Goal: Information Seeking & Learning: Learn about a topic

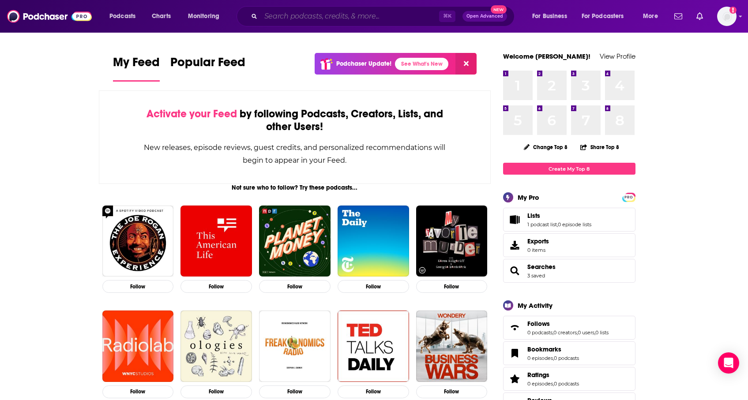
click at [409, 20] on input "Search podcasts, credits, & more..." at bounding box center [350, 16] width 178 height 14
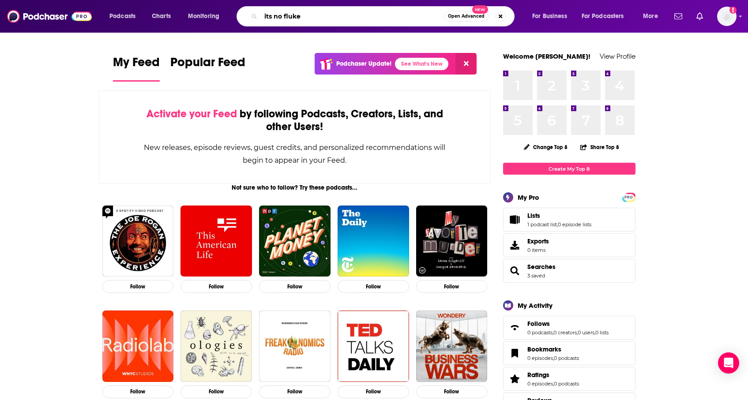
type input "its no fluke"
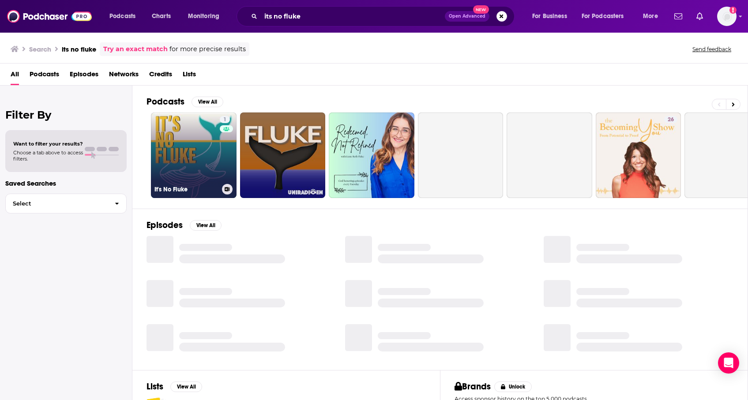
click at [205, 173] on link "1 It's No Fluke" at bounding box center [194, 156] width 86 height 86
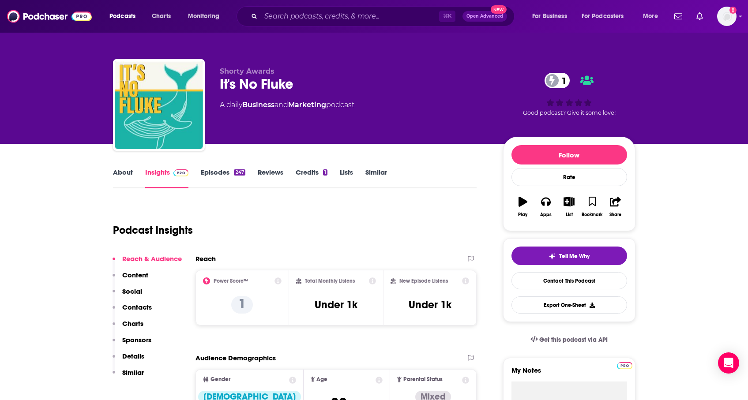
click at [126, 177] on link "About" at bounding box center [123, 178] width 20 height 20
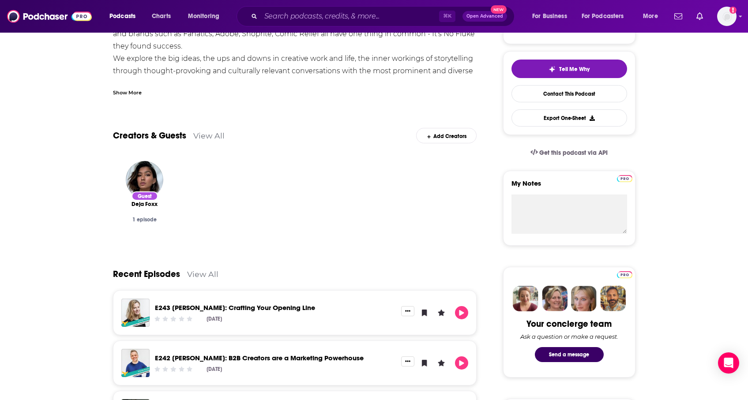
scroll to position [26, 0]
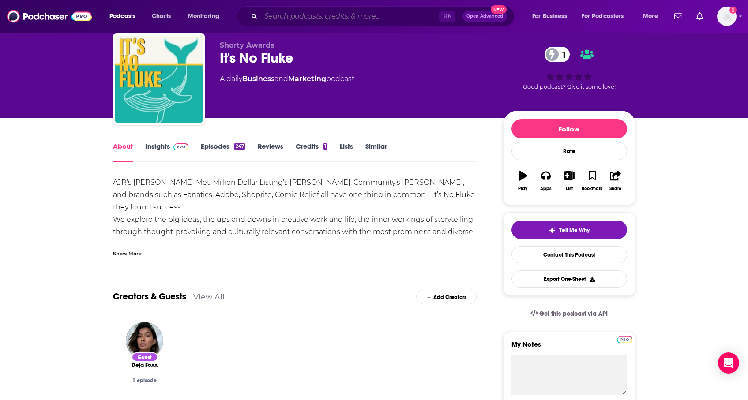
click at [318, 16] on input "Search podcasts, credits, & more..." at bounding box center [350, 16] width 178 height 14
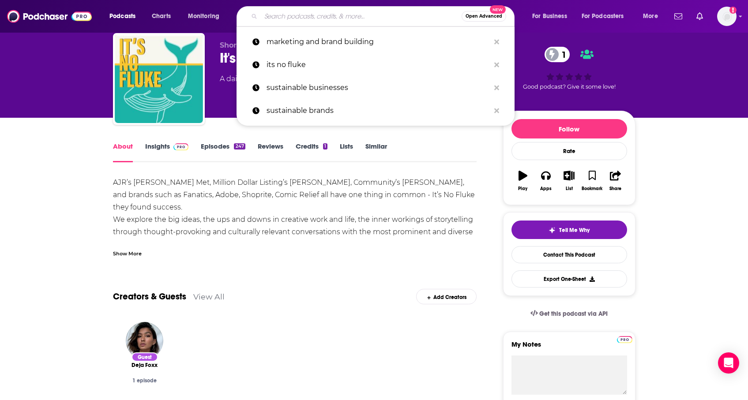
paste input "Create Brand NV"
type input "Create Brand NV"
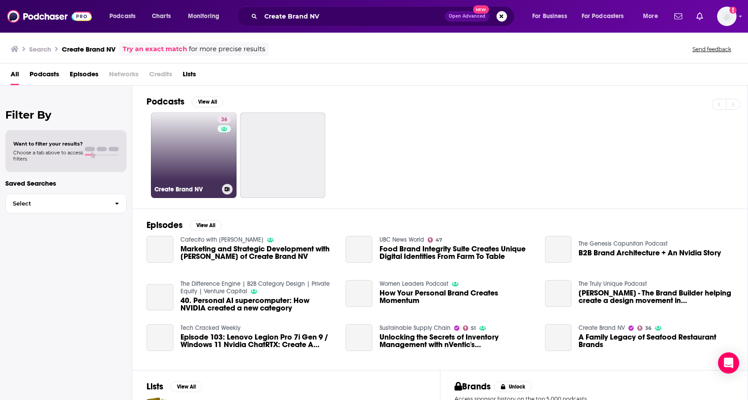
click at [181, 152] on link "36 Create Brand NV" at bounding box center [194, 156] width 86 height 86
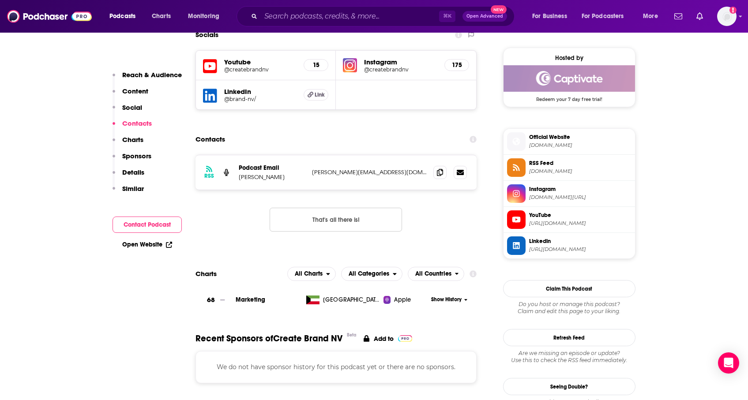
scroll to position [634, 0]
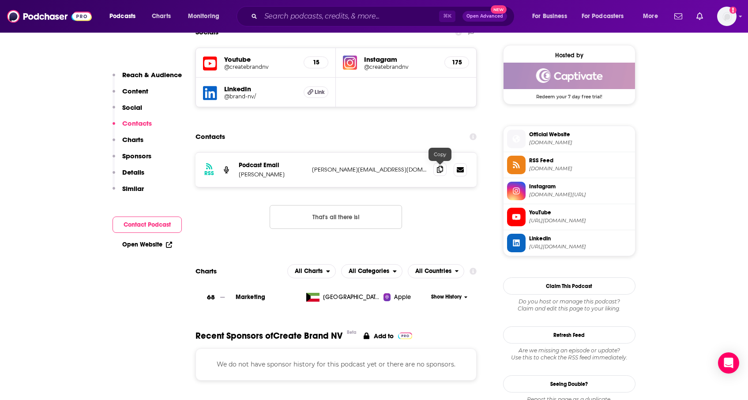
click at [441, 168] on icon at bounding box center [440, 169] width 6 height 7
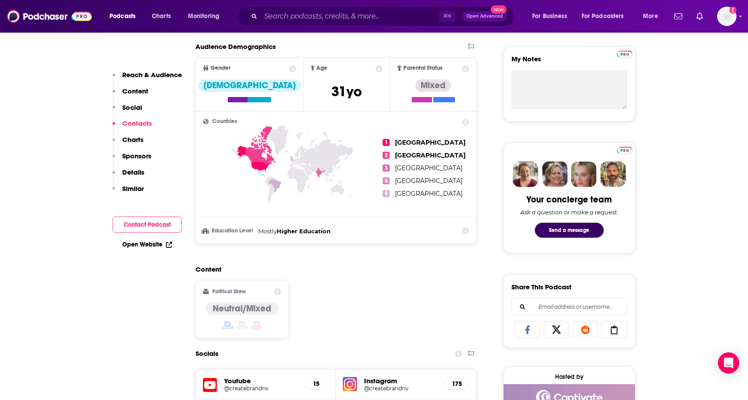
scroll to position [0, 0]
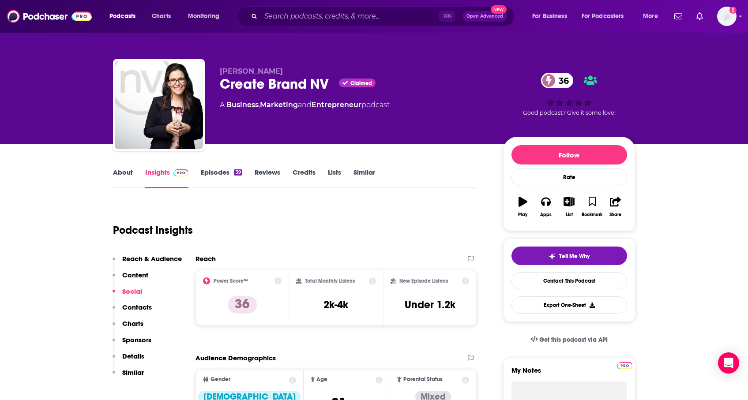
click at [358, 171] on link "Similar" at bounding box center [365, 178] width 22 height 20
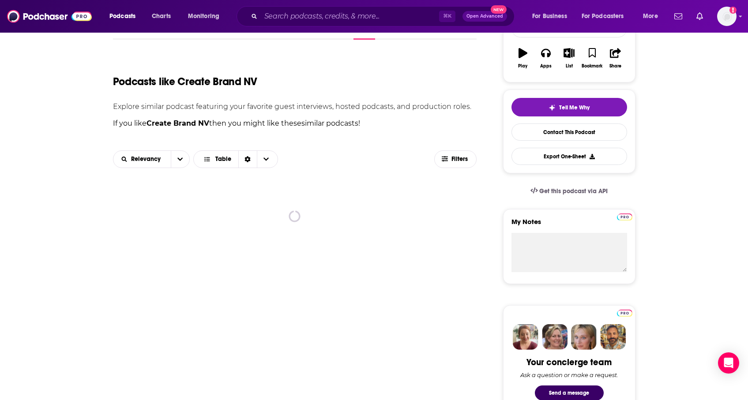
scroll to position [150, 0]
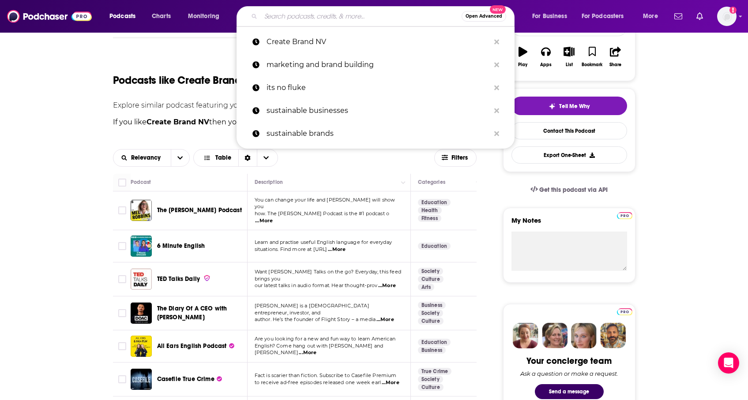
click at [334, 10] on input "Search podcasts, credits, & more..." at bounding box center [361, 16] width 201 height 14
paste input "DTC POD: How The Best Brands Are Built"
type input "DTC POD: How The Best Brands Are Built"
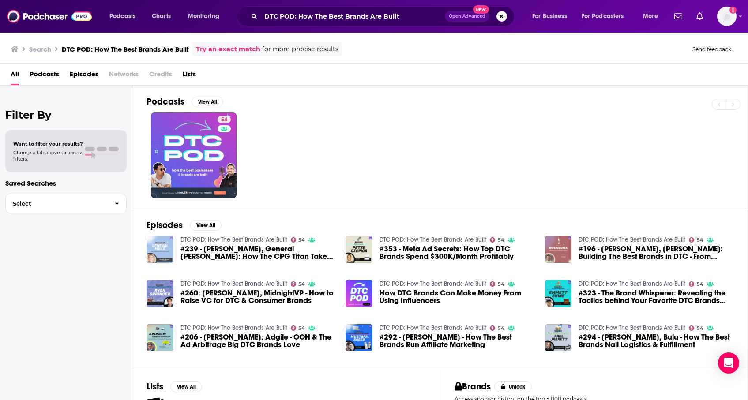
click at [156, 242] on img "#239 - Carter Jensen, General Mills: How The CPG Titan Takes It’s Brands DTC" at bounding box center [160, 249] width 27 height 27
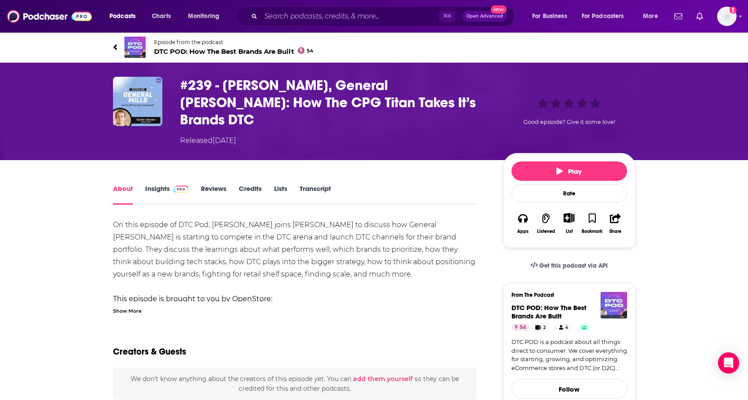
click at [134, 53] on img at bounding box center [135, 47] width 21 height 21
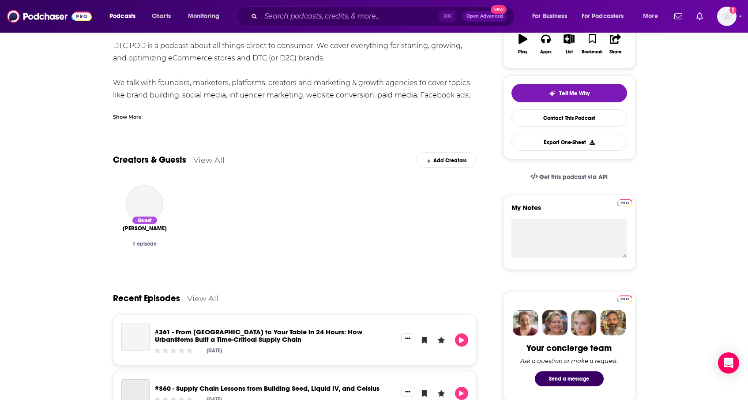
scroll to position [14, 0]
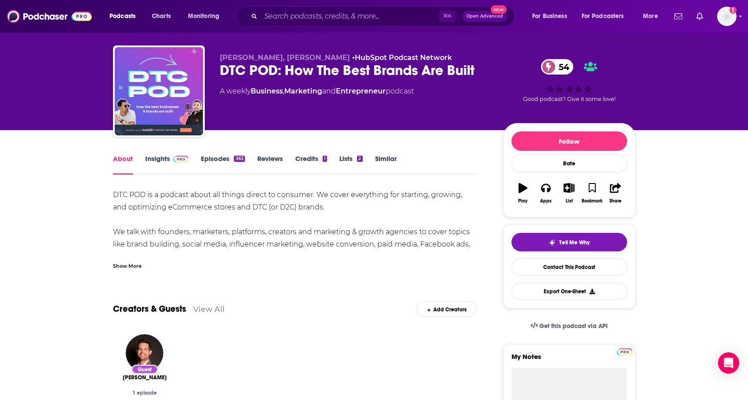
click at [154, 162] on link "Insights" at bounding box center [167, 165] width 44 height 20
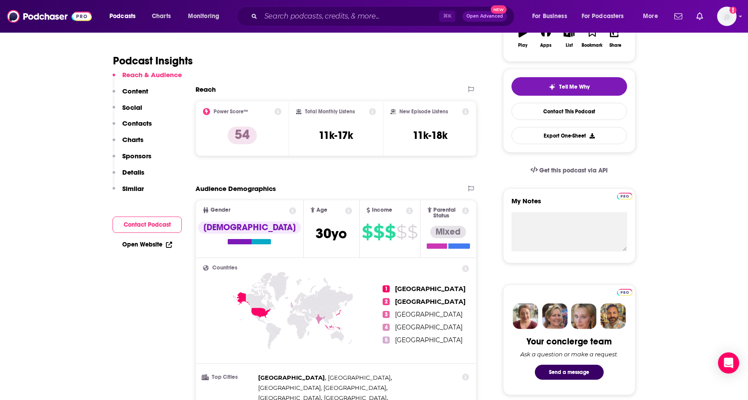
scroll to position [647, 0]
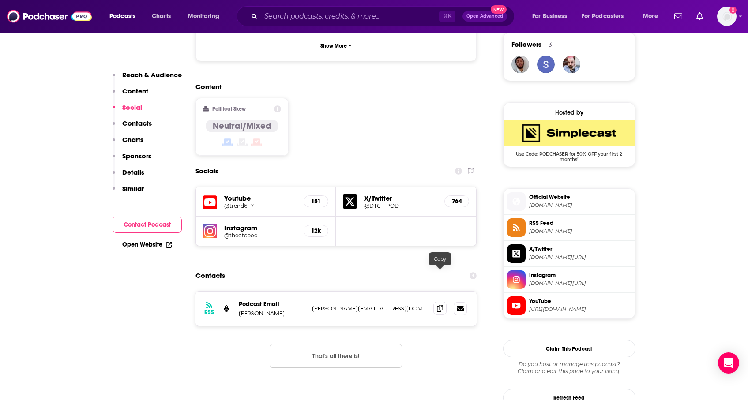
click at [439, 305] on icon at bounding box center [440, 308] width 6 height 7
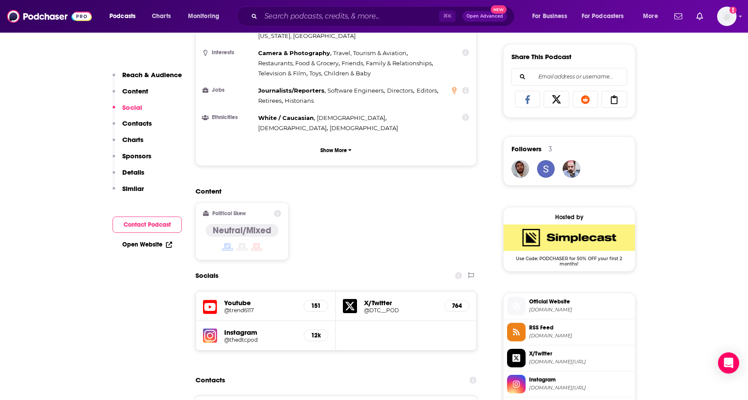
scroll to position [442, 0]
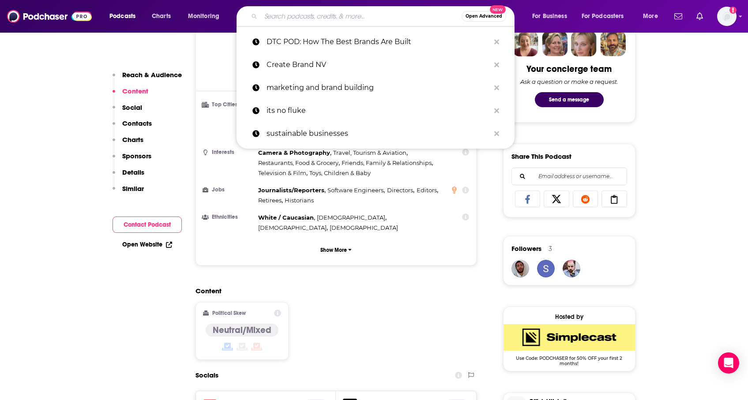
click at [344, 14] on input "Search podcasts, credits, & more..." at bounding box center [361, 16] width 201 height 14
paste input "Feed Your Brand"
type input "Feed Your Brand"
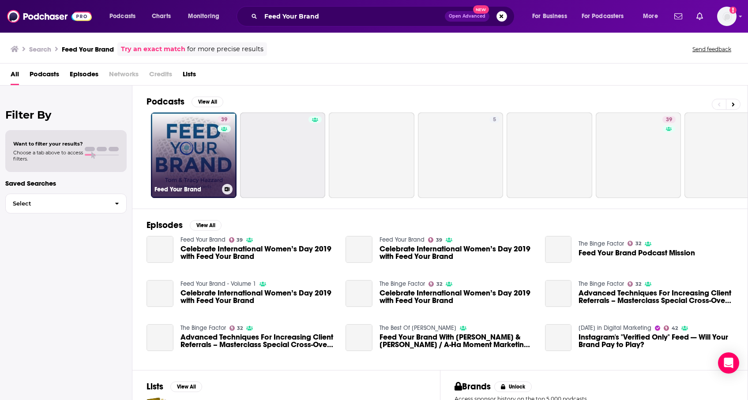
click at [210, 183] on link "39 Feed Your Brand" at bounding box center [194, 156] width 86 height 86
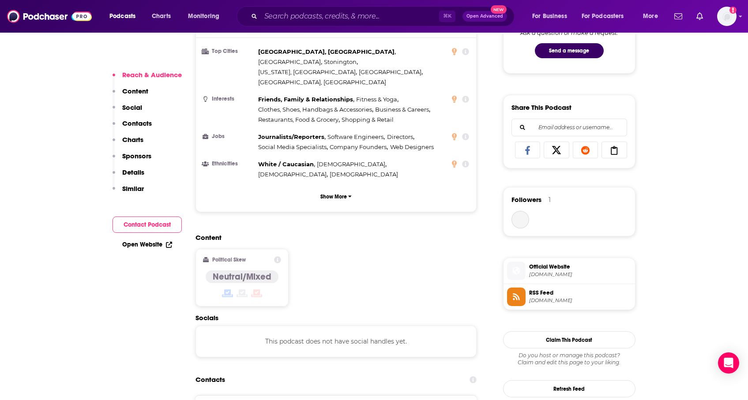
scroll to position [493, 0]
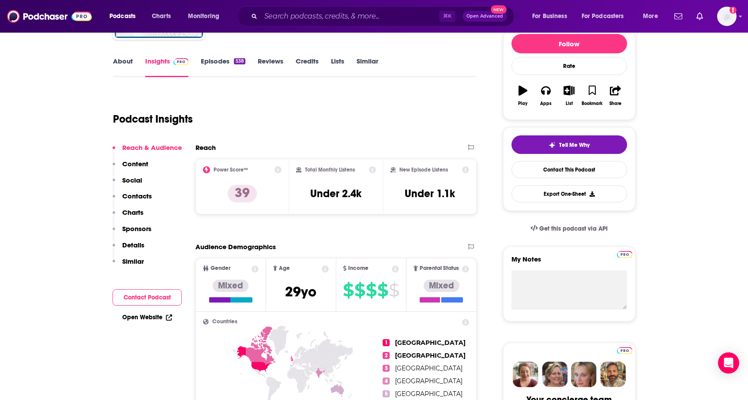
scroll to position [0, 0]
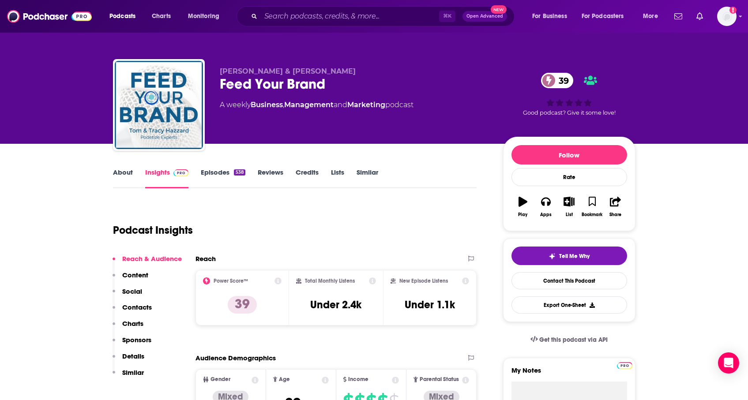
click at [126, 178] on link "About" at bounding box center [123, 178] width 20 height 20
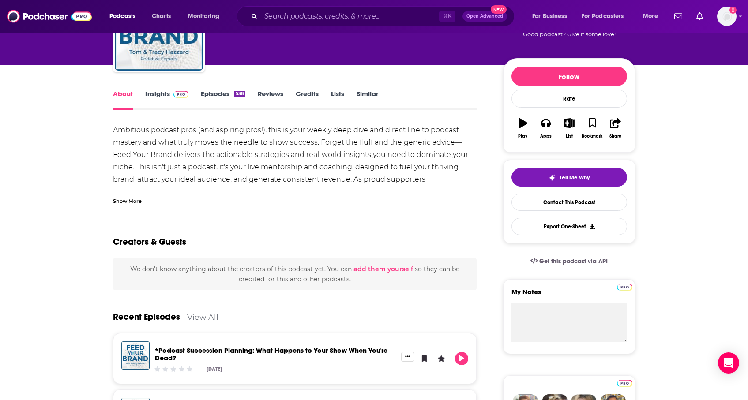
scroll to position [135, 0]
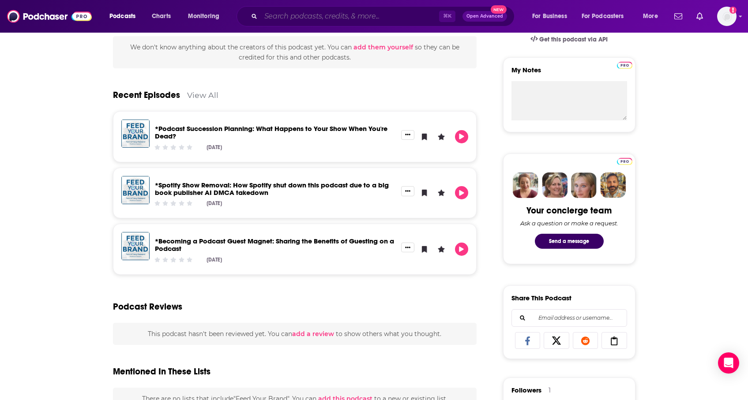
click at [389, 19] on input "Search podcasts, credits, & more..." at bounding box center [350, 16] width 178 height 14
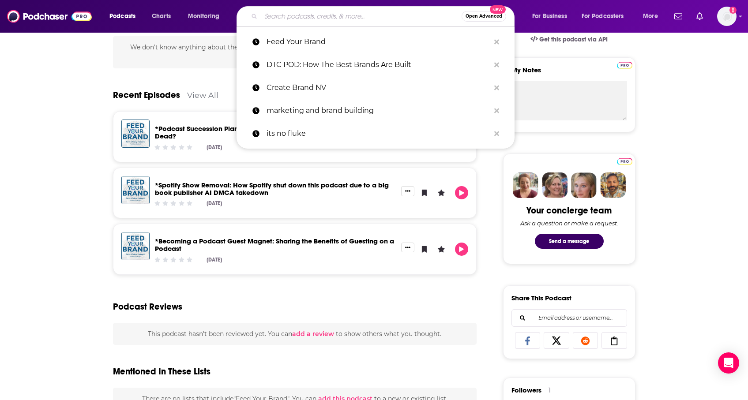
paste input "Branding Your Business"
type input "Branding Your Business"
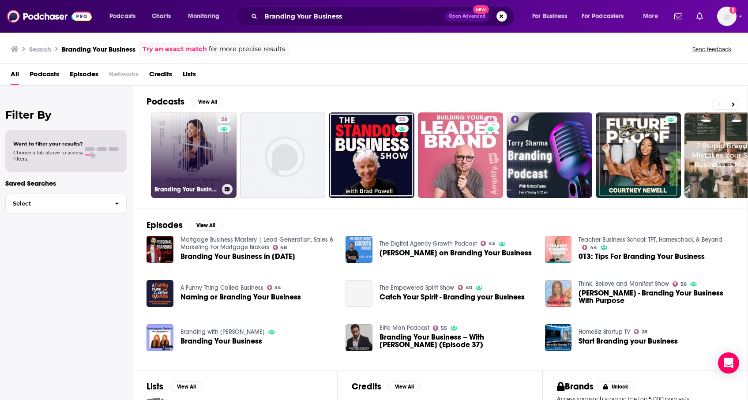
click at [209, 164] on link "28 Branding Your Business" at bounding box center [194, 156] width 86 height 86
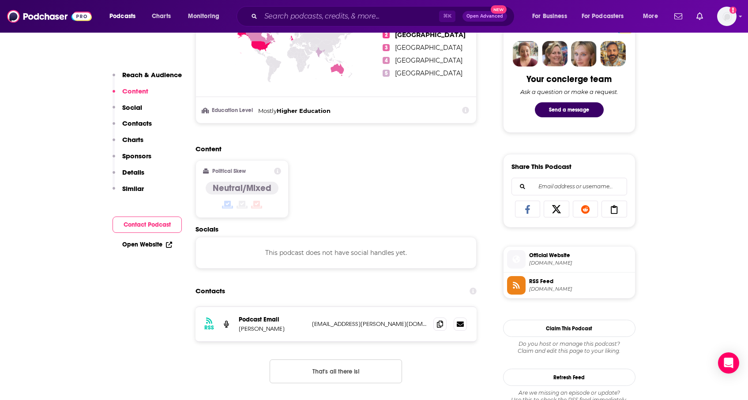
scroll to position [439, 0]
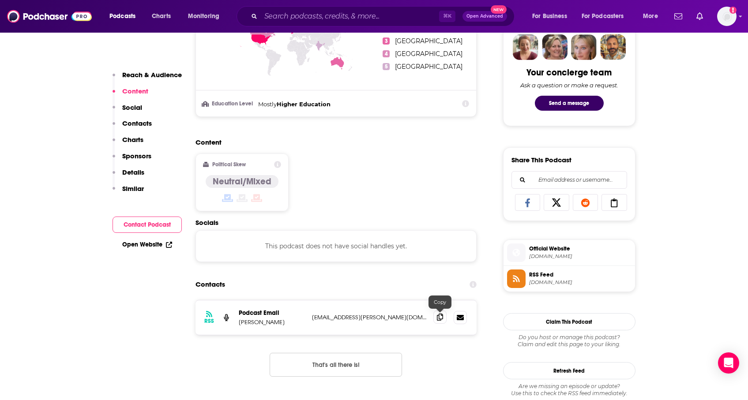
click at [441, 318] on icon at bounding box center [440, 317] width 6 height 7
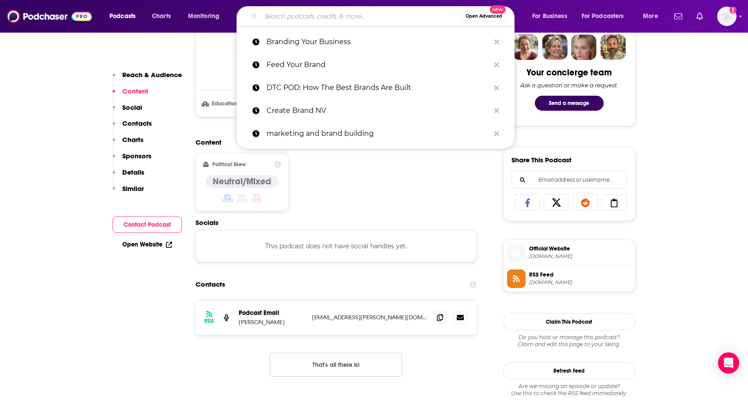
click at [317, 11] on input "Search podcasts, credits, & more..." at bounding box center [361, 16] width 201 height 14
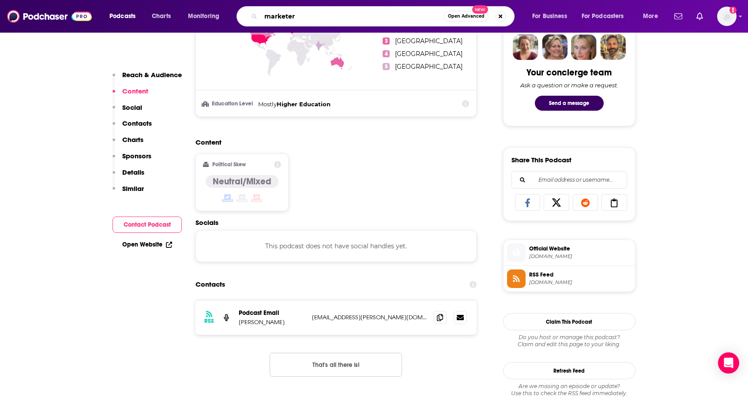
type input "marketers"
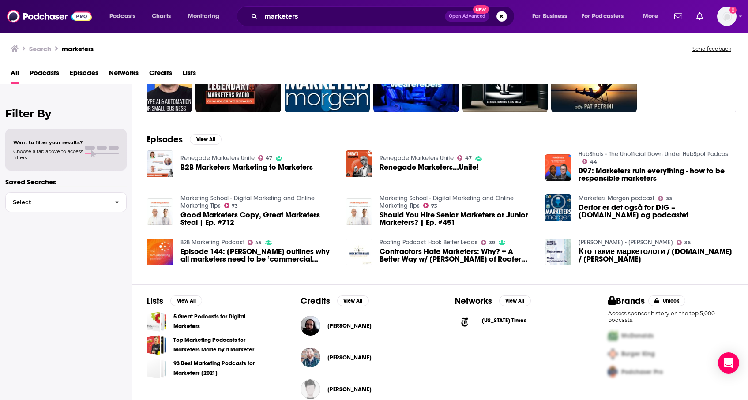
scroll to position [85, 0]
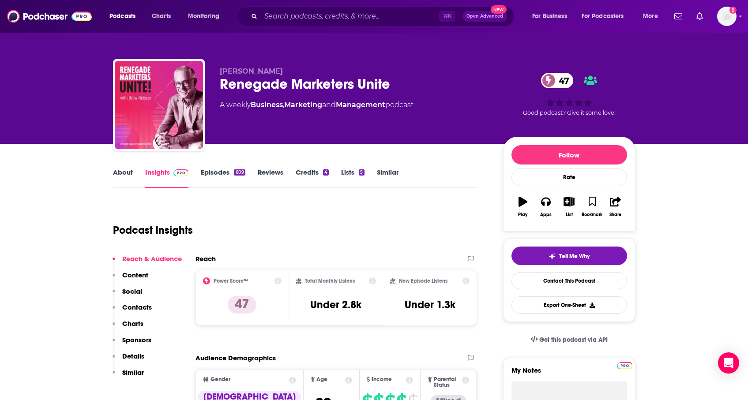
click at [122, 174] on link "About" at bounding box center [123, 178] width 20 height 20
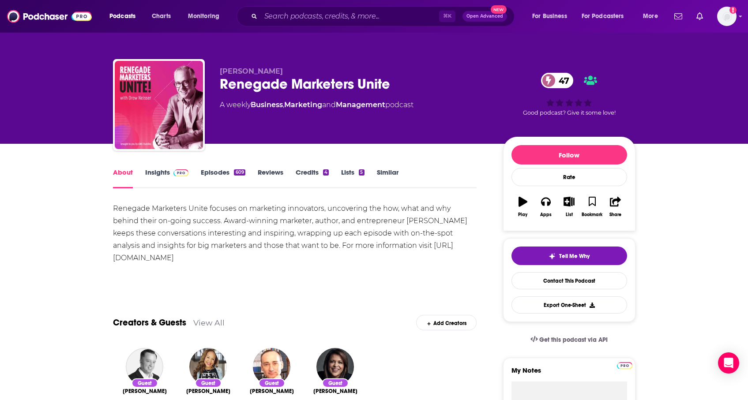
click at [168, 170] on link "Insights" at bounding box center [167, 178] width 44 height 20
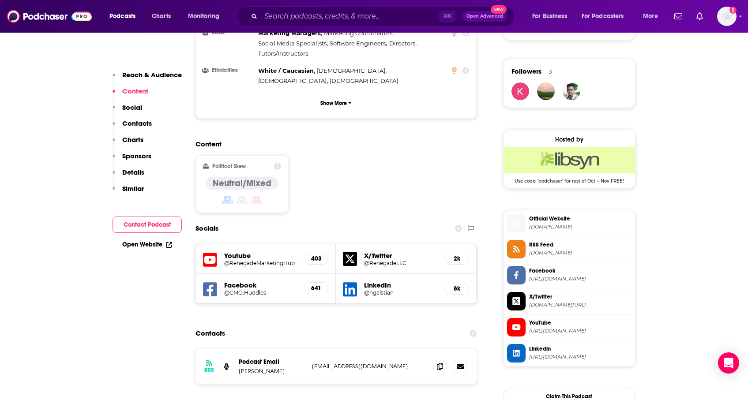
scroll to position [642, 0]
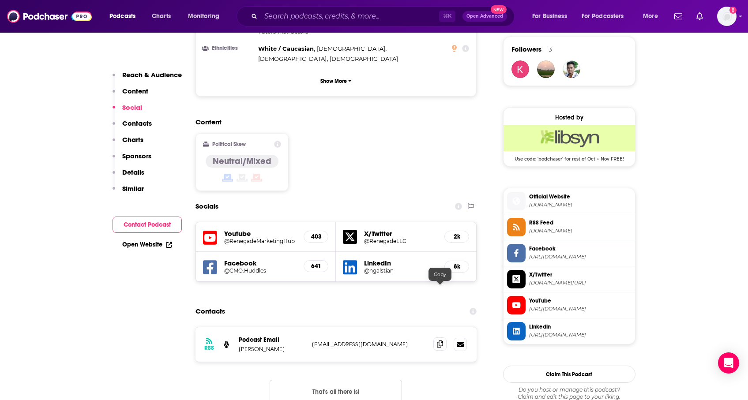
click at [440, 341] on icon at bounding box center [440, 344] width 6 height 7
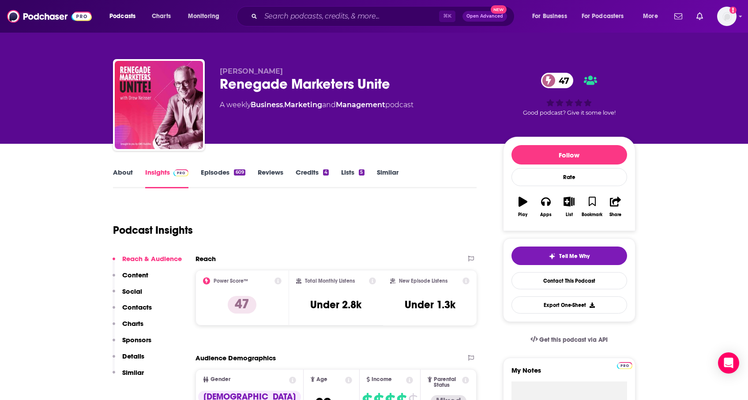
click at [393, 171] on link "Similar" at bounding box center [388, 178] width 22 height 20
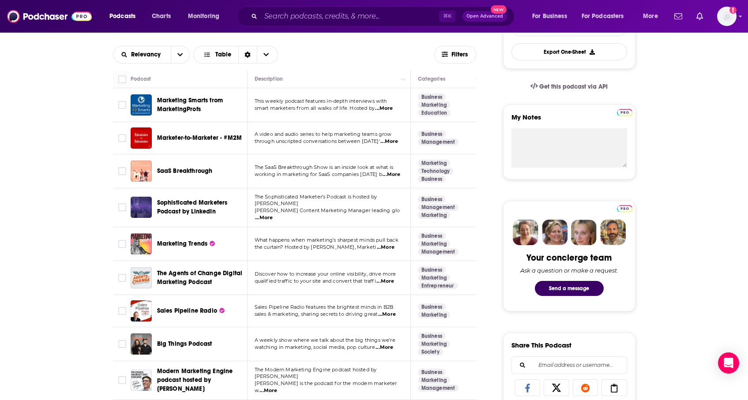
scroll to position [254, 0]
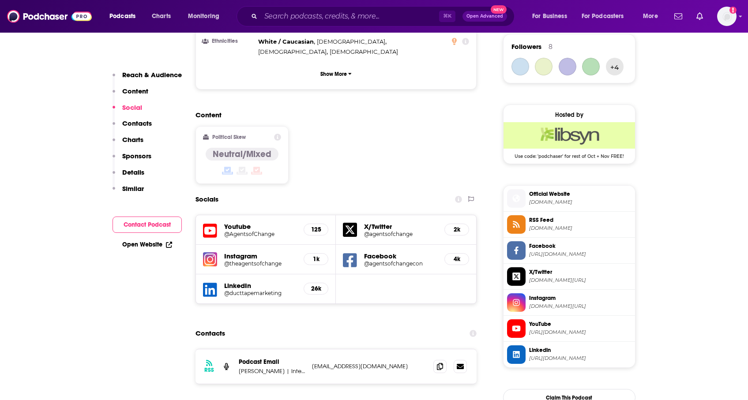
scroll to position [644, 0]
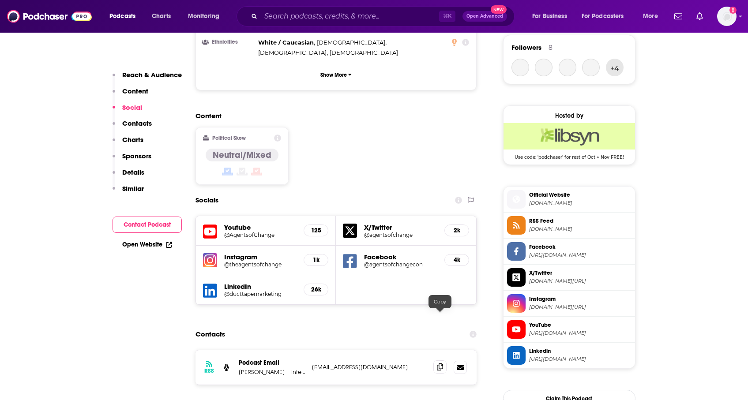
click at [439, 364] on icon at bounding box center [440, 367] width 6 height 7
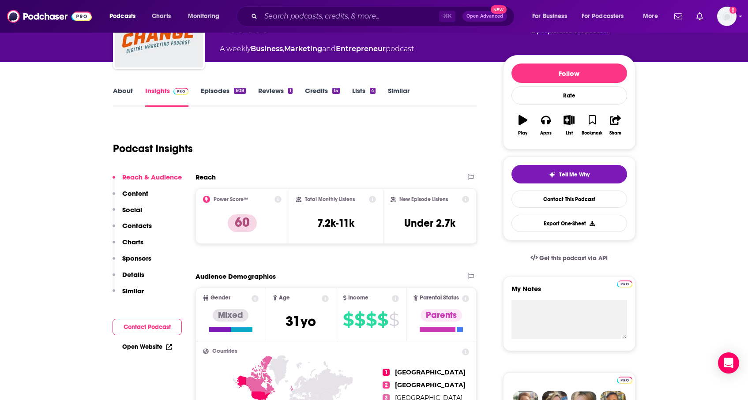
scroll to position [0, 0]
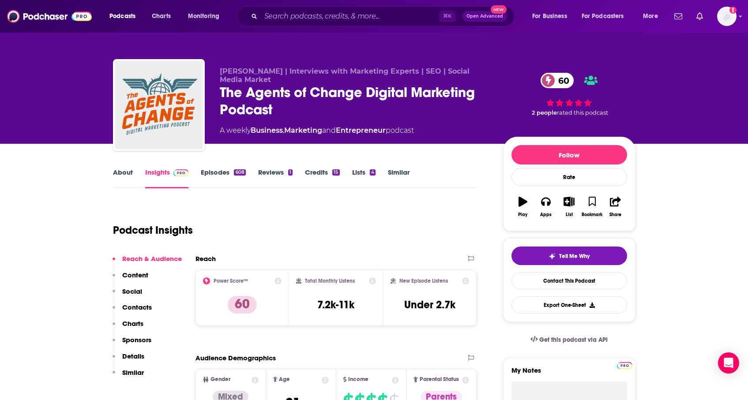
click at [397, 172] on link "Similar" at bounding box center [399, 178] width 22 height 20
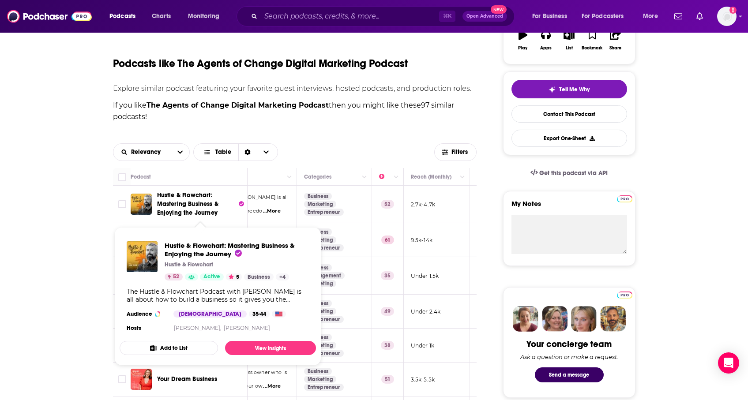
scroll to position [0, 119]
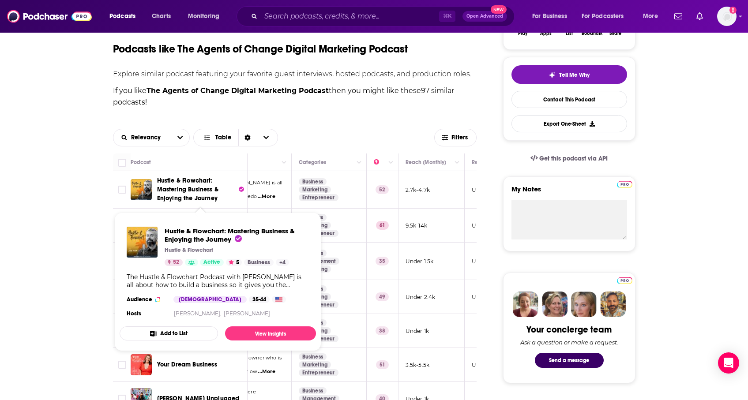
scroll to position [188, 0]
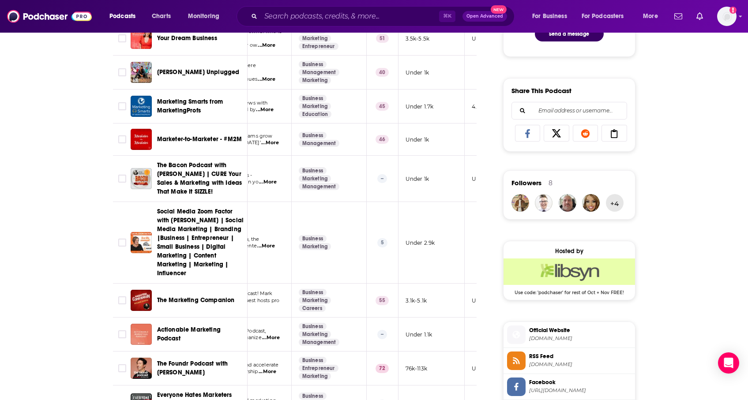
scroll to position [510, 0]
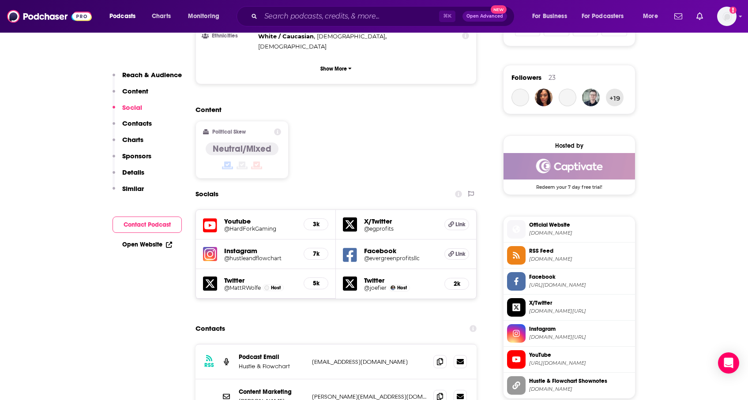
scroll to position [620, 0]
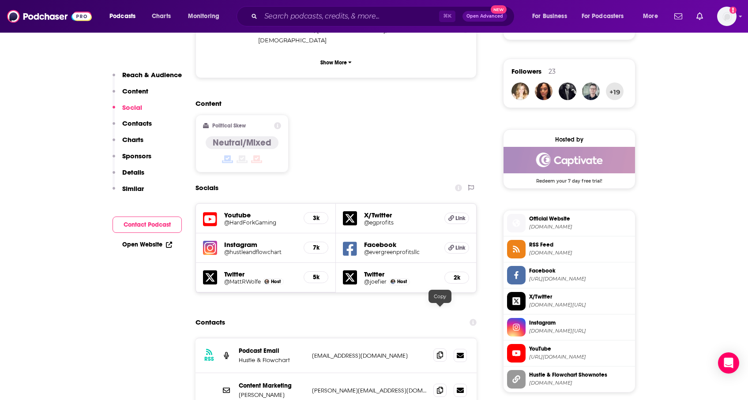
click at [436, 349] on span at bounding box center [440, 355] width 13 height 13
click at [440, 387] on icon at bounding box center [440, 390] width 6 height 7
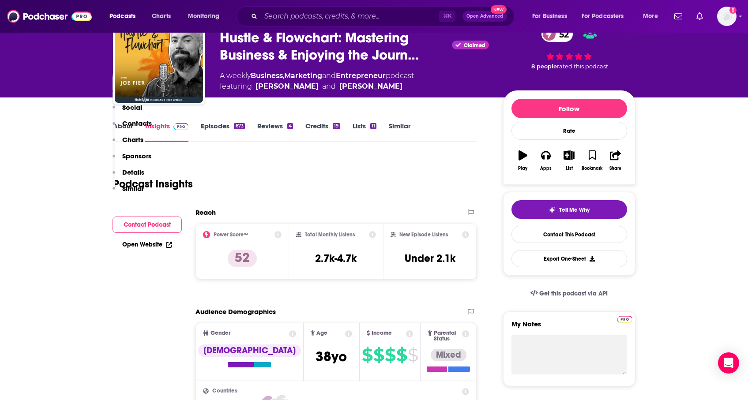
scroll to position [0, 0]
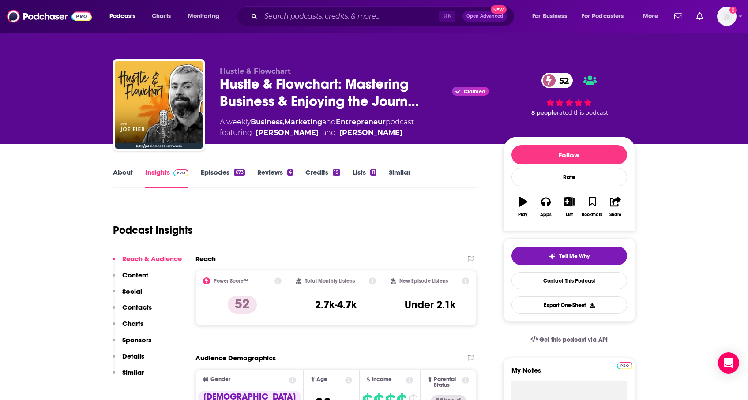
click at [125, 172] on link "About" at bounding box center [123, 178] width 20 height 20
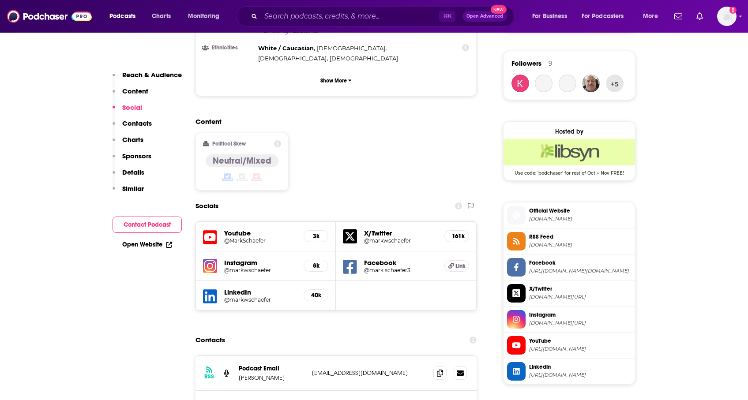
scroll to position [639, 0]
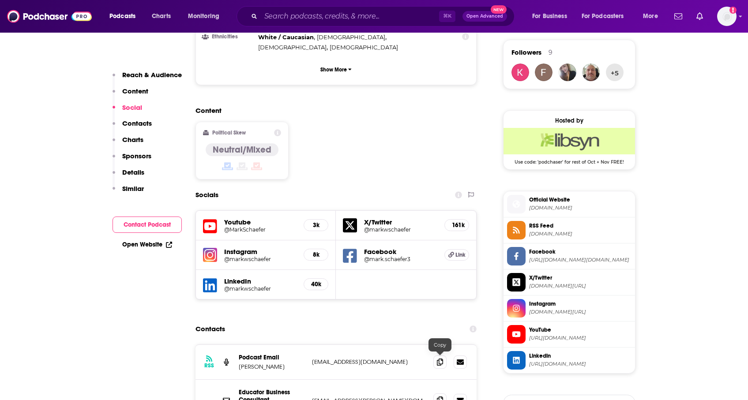
click at [435, 394] on span at bounding box center [440, 400] width 13 height 13
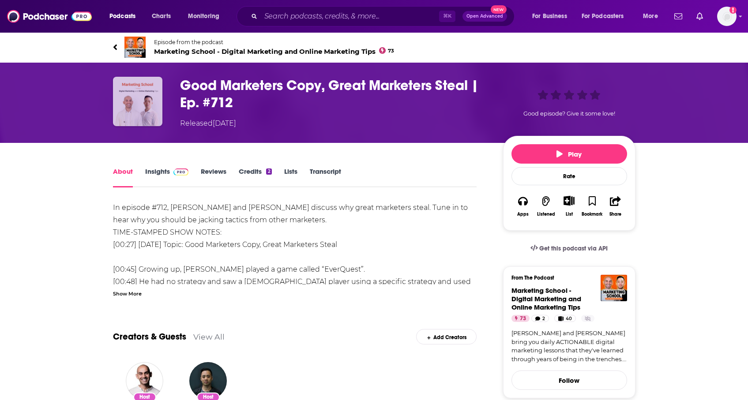
click at [139, 90] on img "Good Marketers Copy, Great Marketers Steal | Ep. #712" at bounding box center [137, 101] width 49 height 49
click at [136, 43] on img at bounding box center [135, 47] width 21 height 21
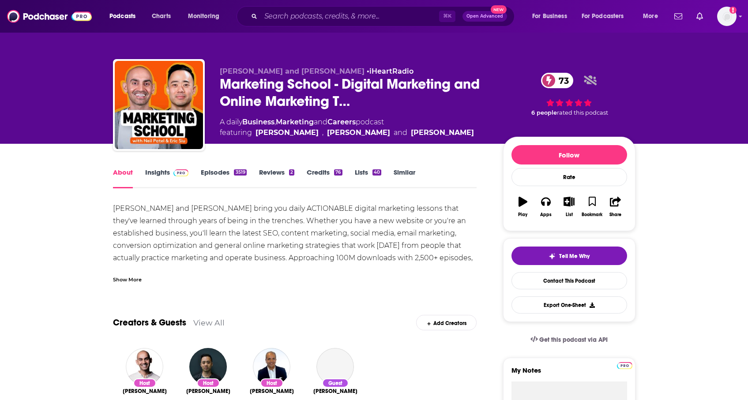
click at [157, 172] on link "Insights" at bounding box center [167, 178] width 44 height 20
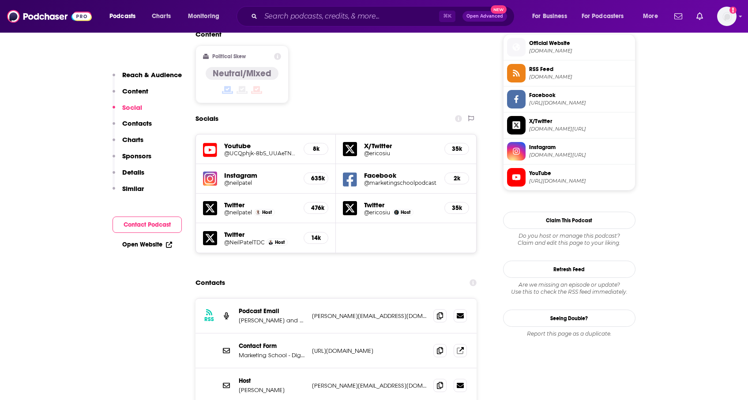
scroll to position [726, 0]
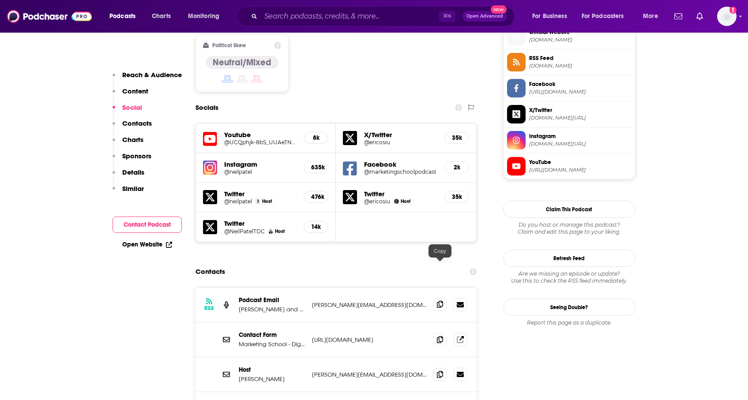
click at [436, 298] on span at bounding box center [440, 304] width 13 height 13
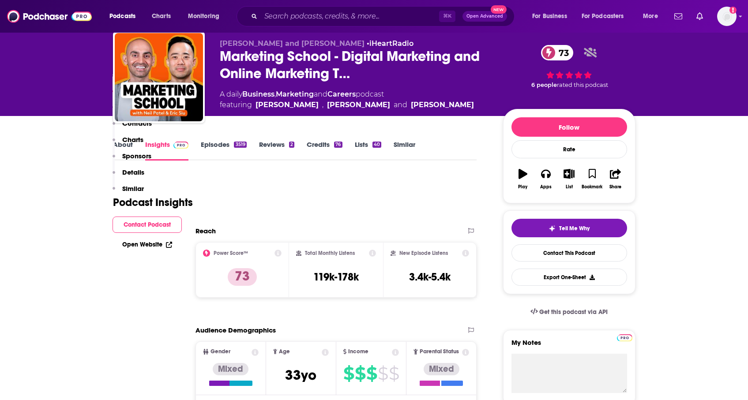
scroll to position [0, 0]
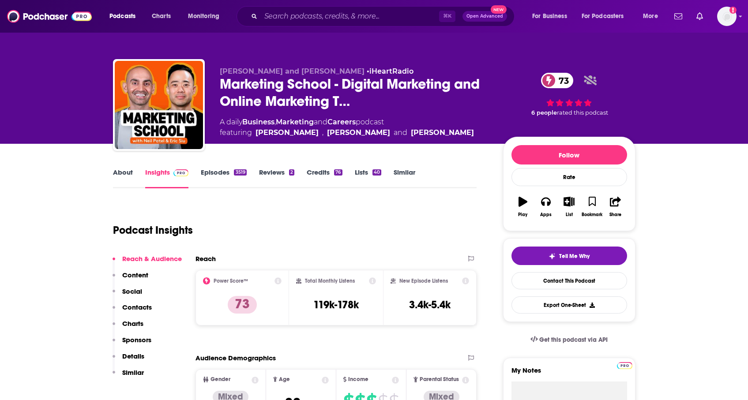
click at [122, 176] on link "About" at bounding box center [123, 178] width 20 height 20
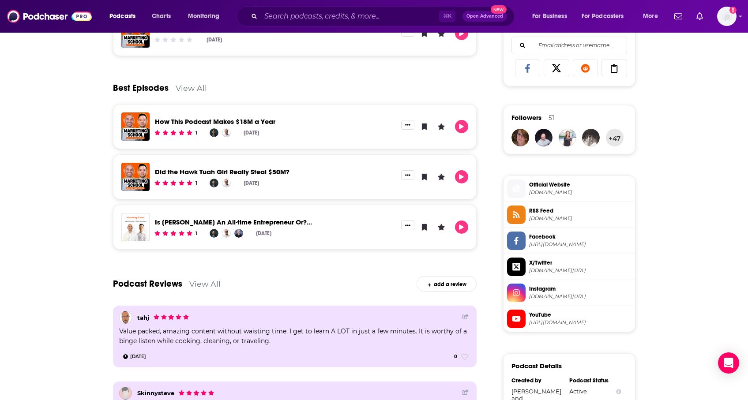
scroll to position [577, 0]
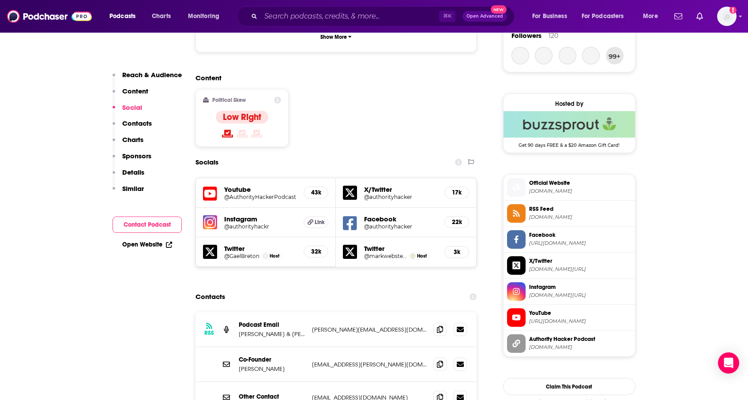
scroll to position [659, 0]
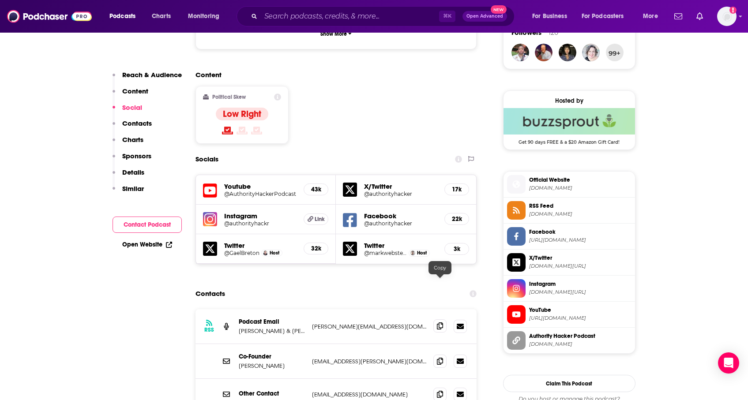
click at [440, 323] on icon at bounding box center [440, 326] width 6 height 7
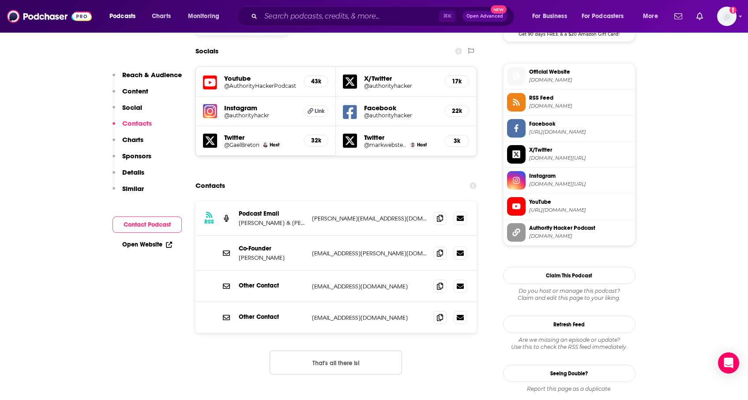
scroll to position [770, 0]
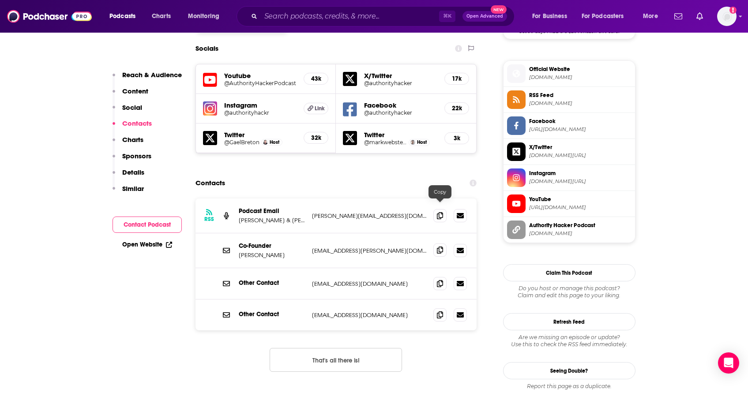
click at [438, 247] on icon at bounding box center [440, 250] width 6 height 7
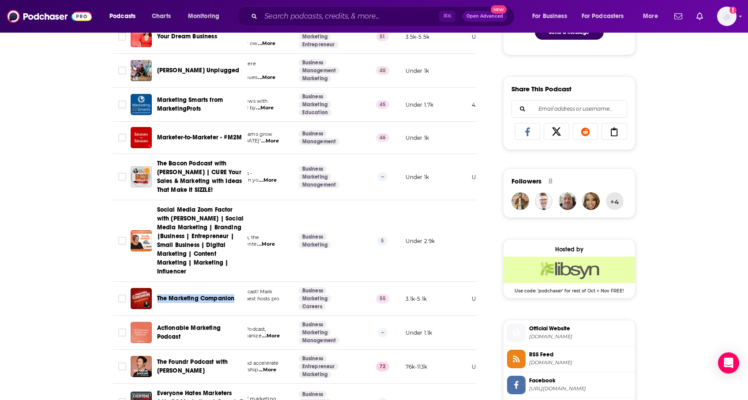
scroll to position [551, 0]
